Goal: Task Accomplishment & Management: Manage account settings

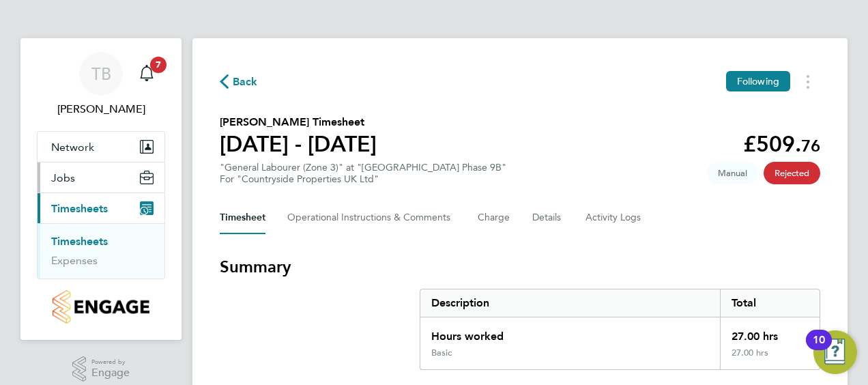
click at [85, 173] on button "Jobs" at bounding box center [101, 177] width 127 height 30
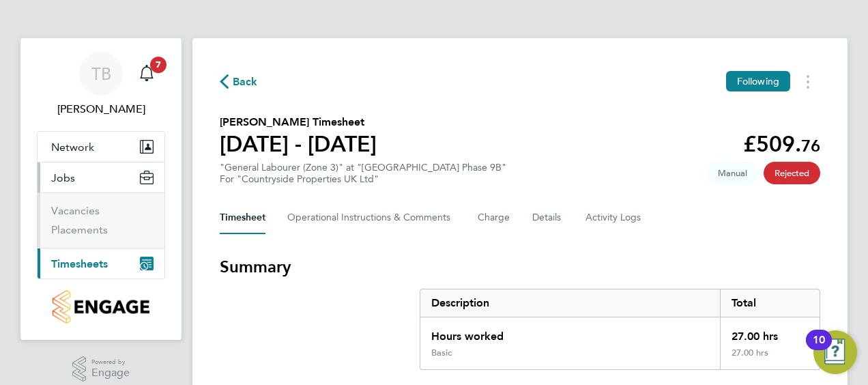
click at [98, 266] on span "Timesheets" at bounding box center [79, 263] width 57 height 13
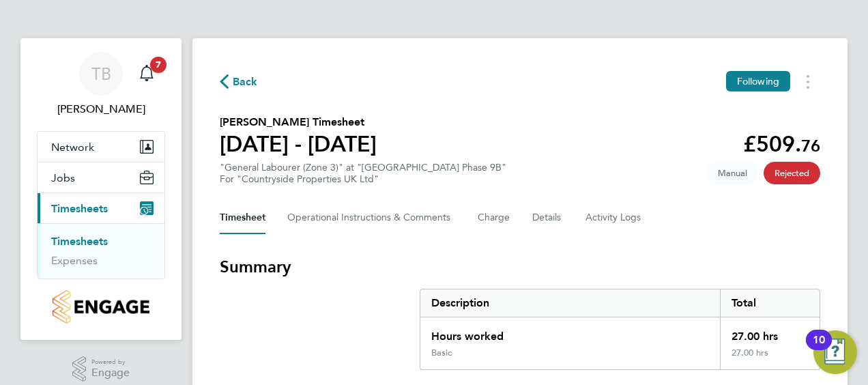
click at [72, 236] on link "Timesheets" at bounding box center [79, 241] width 57 height 13
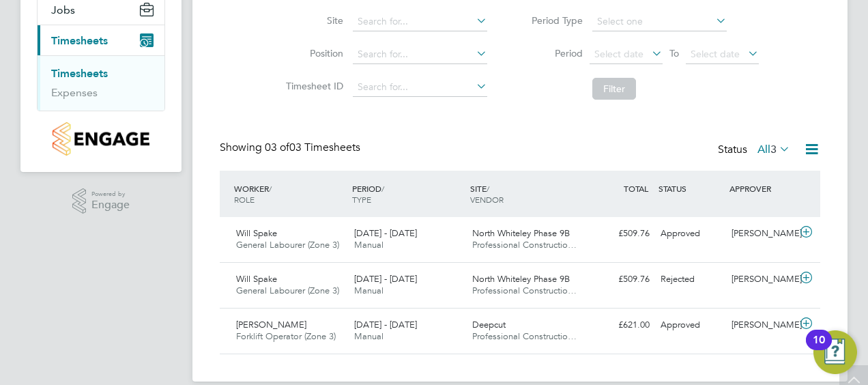
scroll to position [184, 0]
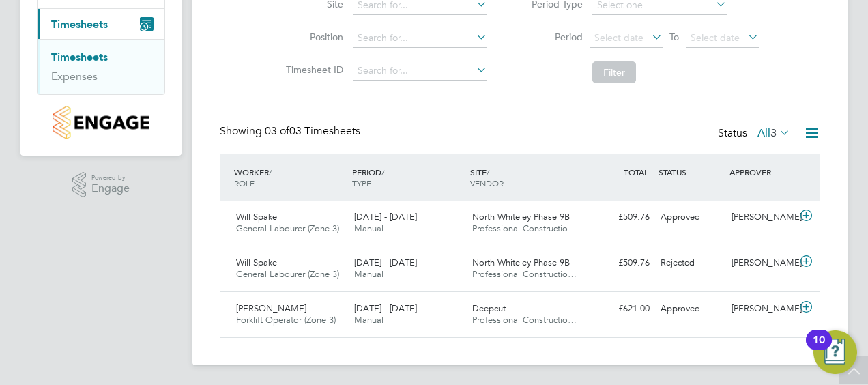
click at [777, 128] on icon at bounding box center [777, 132] width 0 height 19
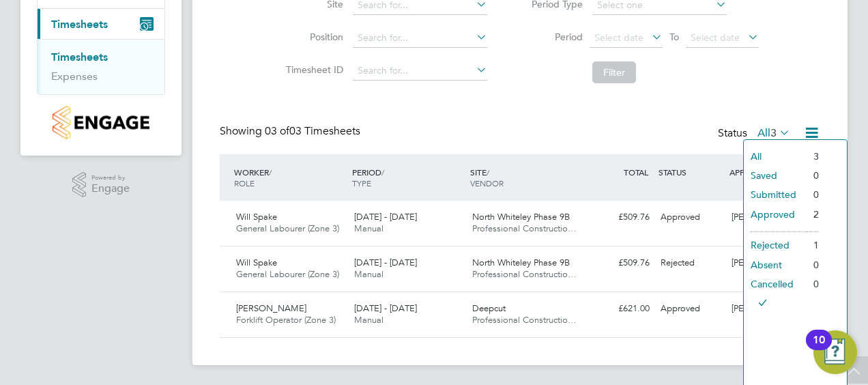
click at [747, 104] on div "Timesheets Client Config Vendor Site Position Timesheet ID Approved On Select d…" at bounding box center [520, 107] width 600 height 462
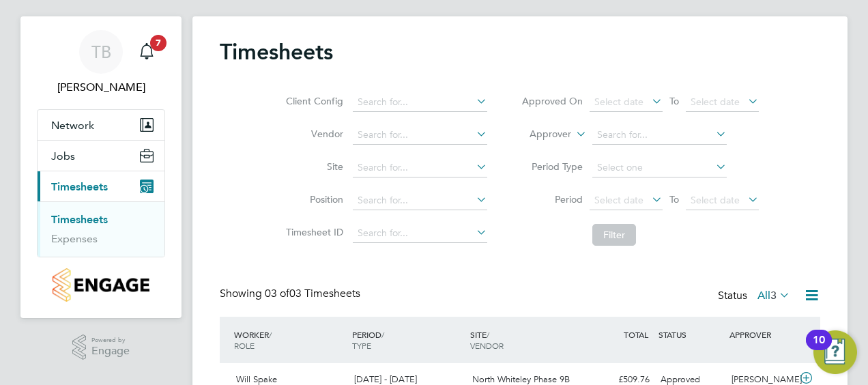
scroll to position [27, 0]
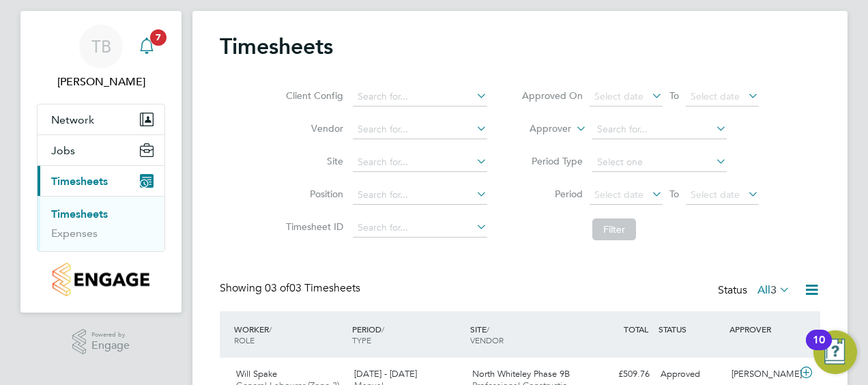
click at [144, 59] on div "Main navigation" at bounding box center [146, 46] width 27 height 27
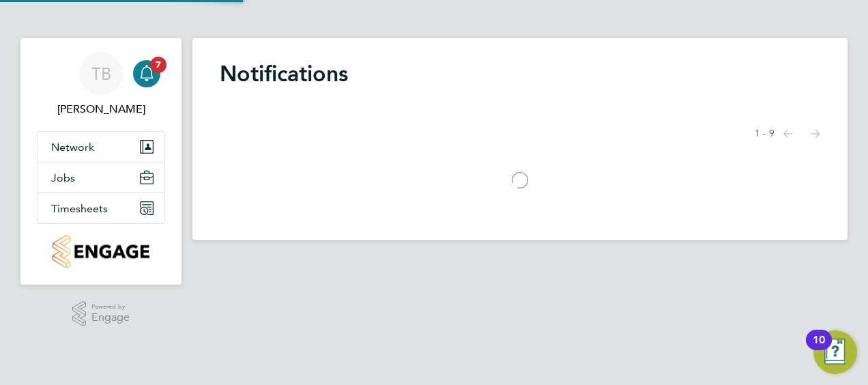
click at [157, 38] on app-nav-user-info "TB [PERSON_NAME] Notifications 7" at bounding box center [101, 84] width 128 height 93
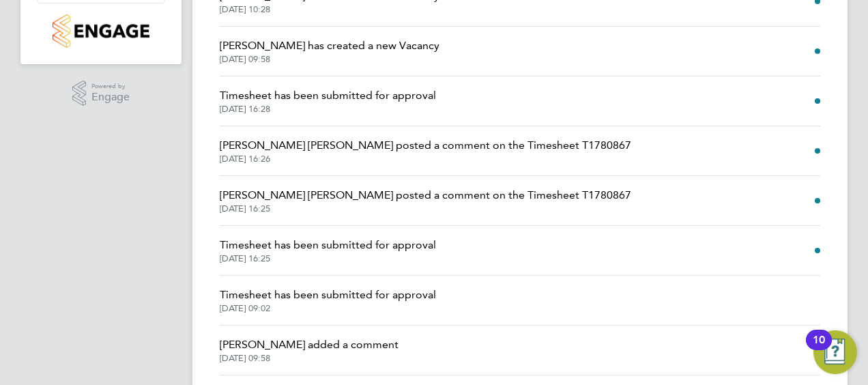
scroll to position [246, 0]
